Goal: Transaction & Acquisition: Subscribe to service/newsletter

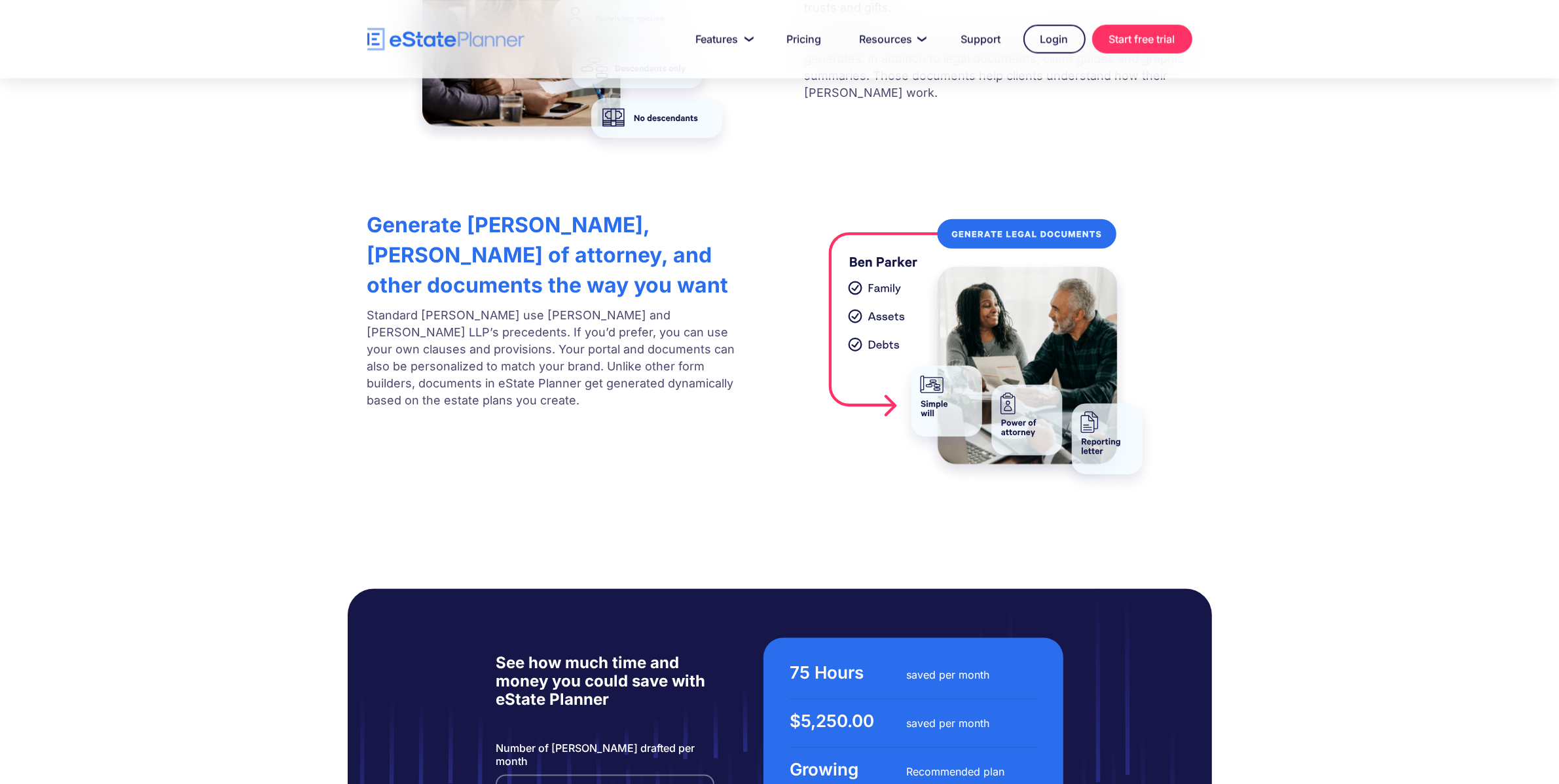
scroll to position [2561, 0]
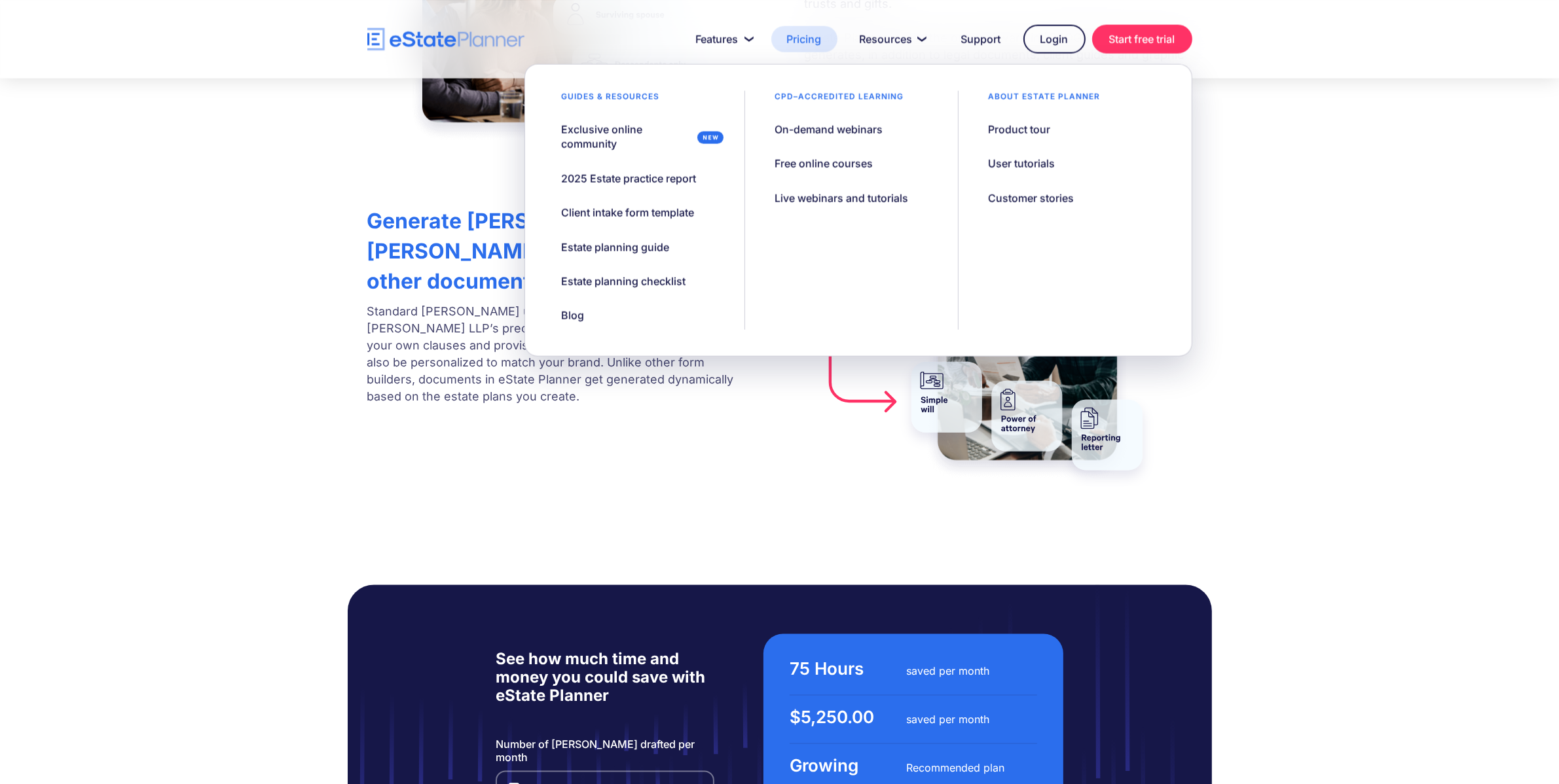
click at [797, 42] on link "Pricing" at bounding box center [804, 39] width 66 height 26
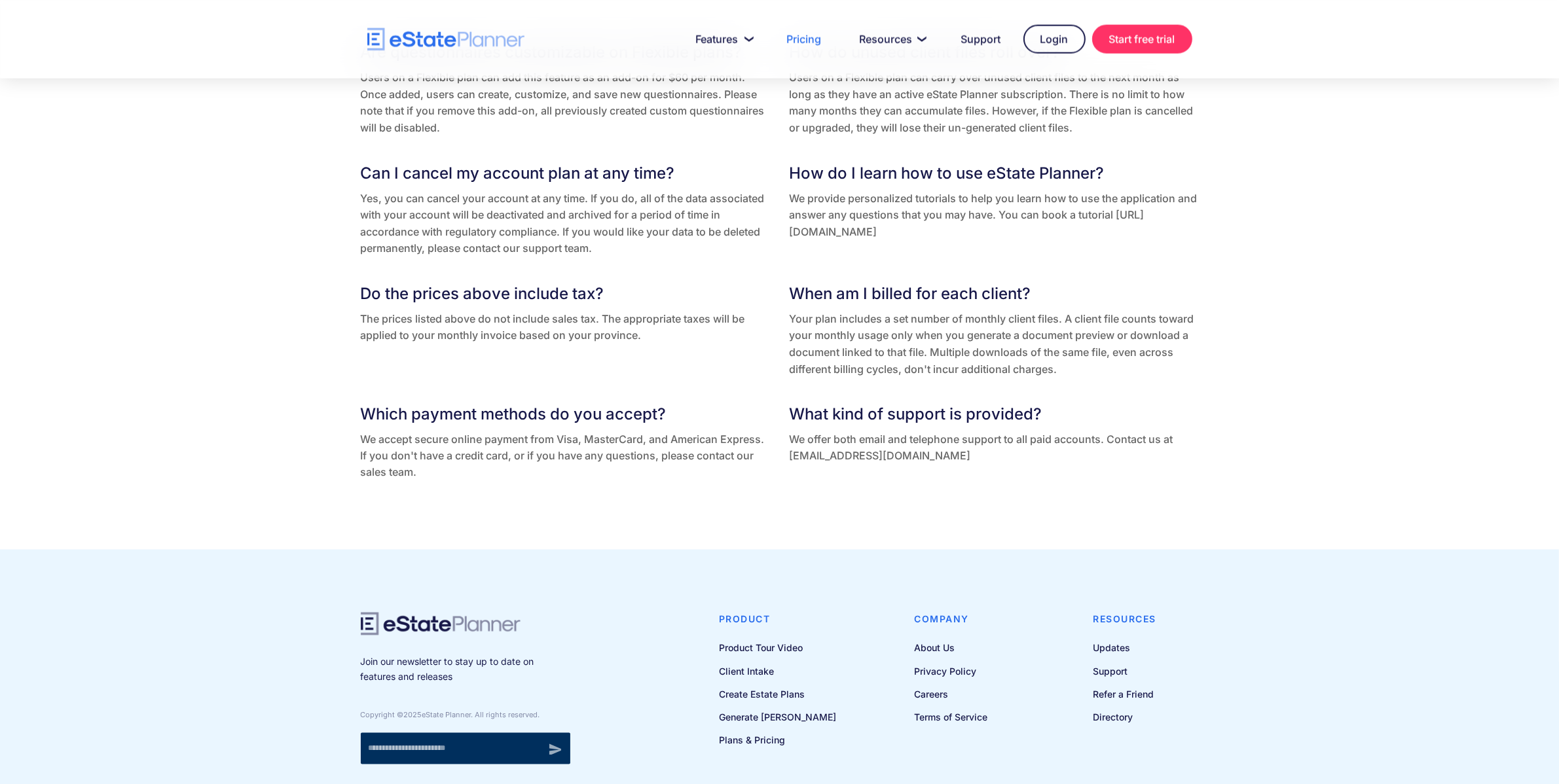
scroll to position [2664, 0]
click at [966, 722] on link "Terms of Service" at bounding box center [951, 717] width 73 height 17
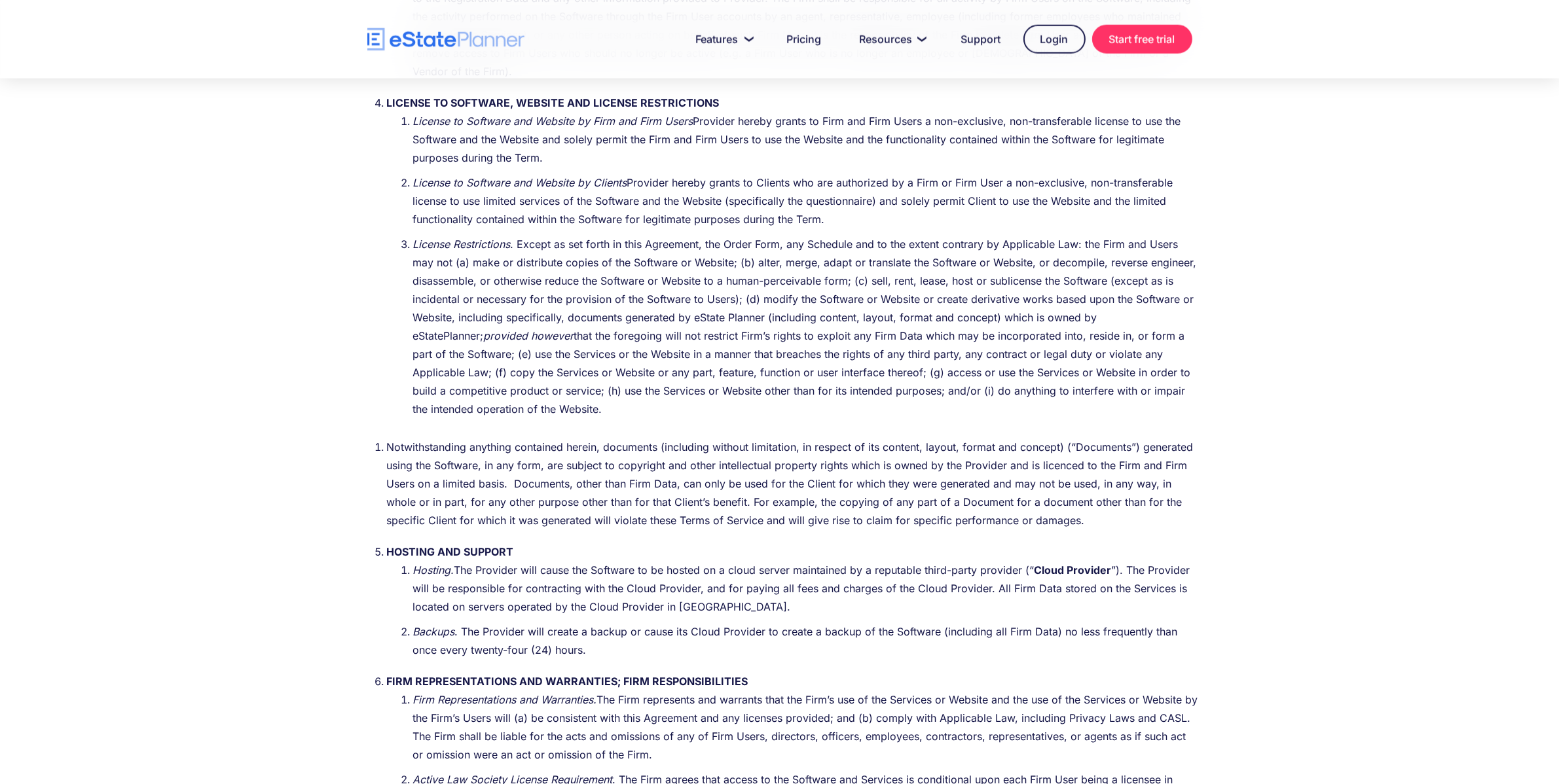
scroll to position [2047, 0]
